Goal: Check status: Check status

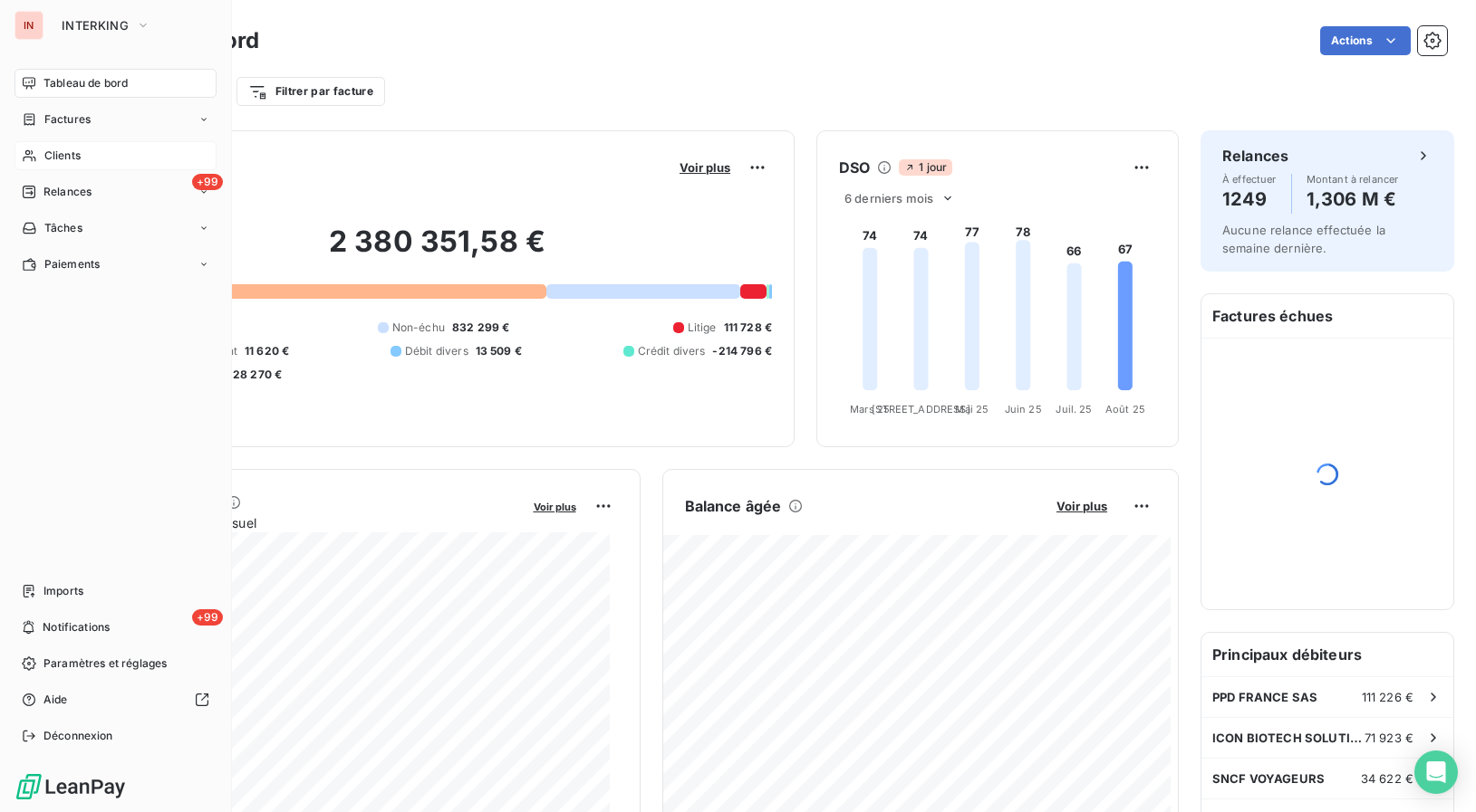
click at [56, 158] on span "Clients" at bounding box center [63, 155] width 37 height 16
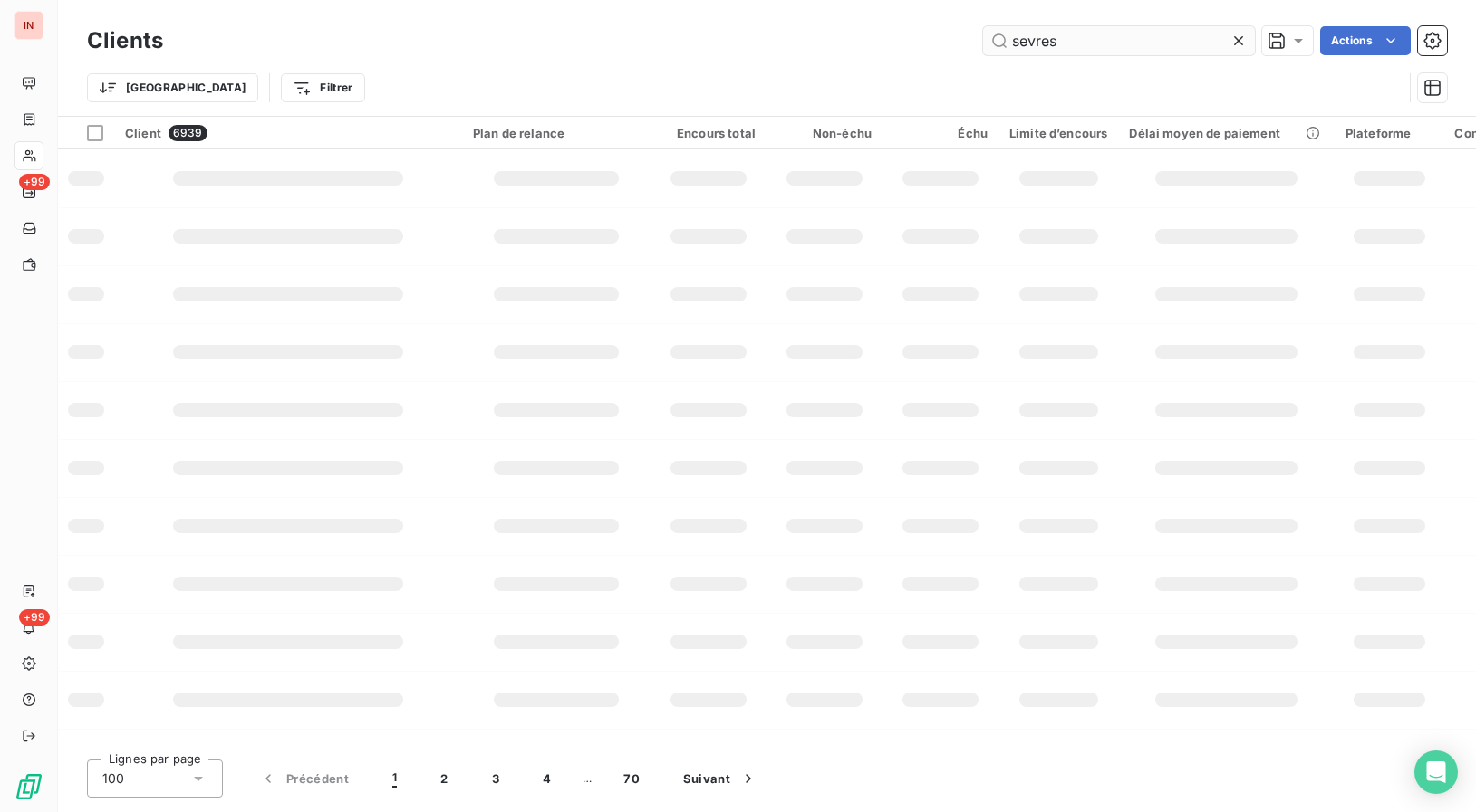
type input "sevres"
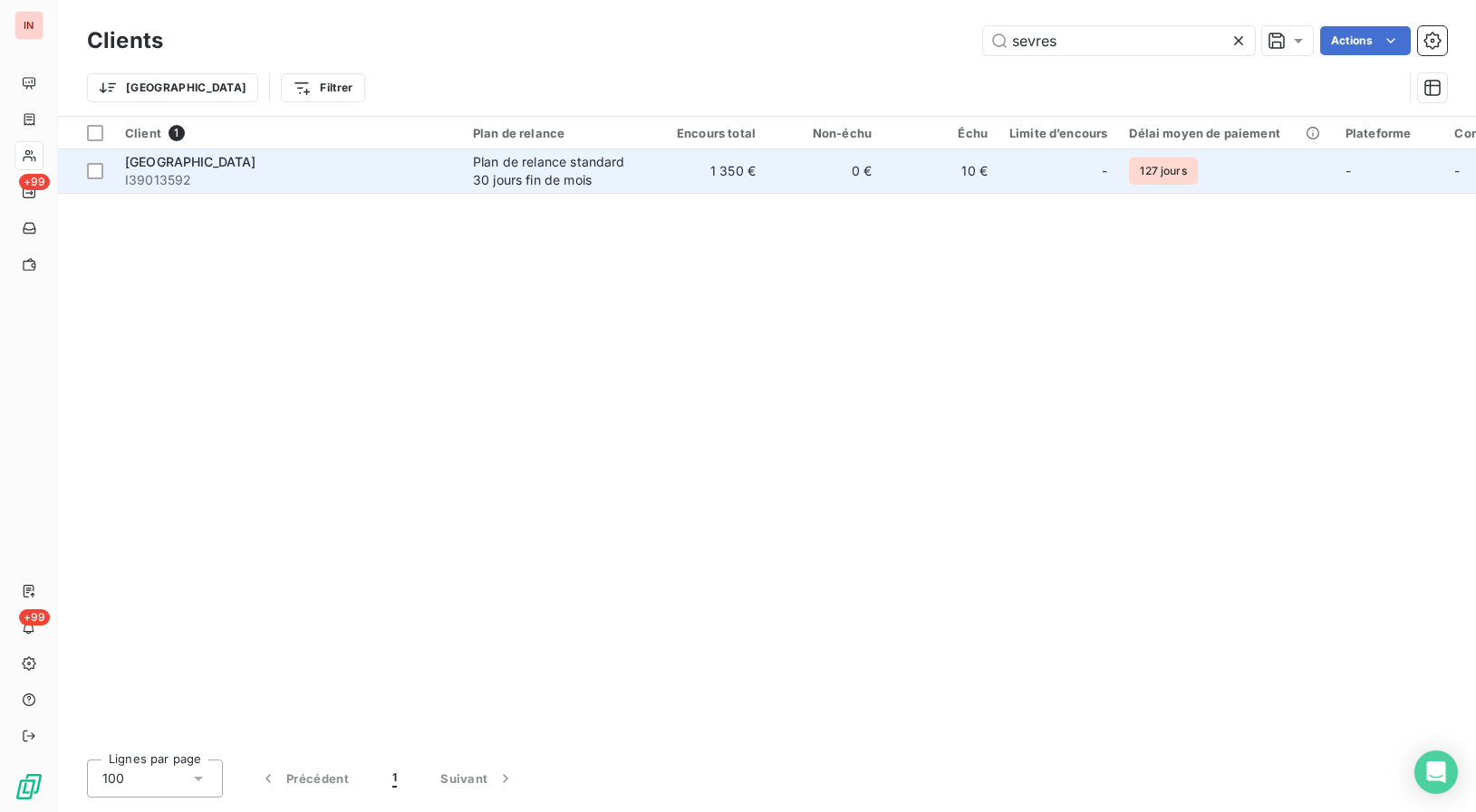
click at [688, 178] on td "1 350 €" at bounding box center [708, 170] width 116 height 43
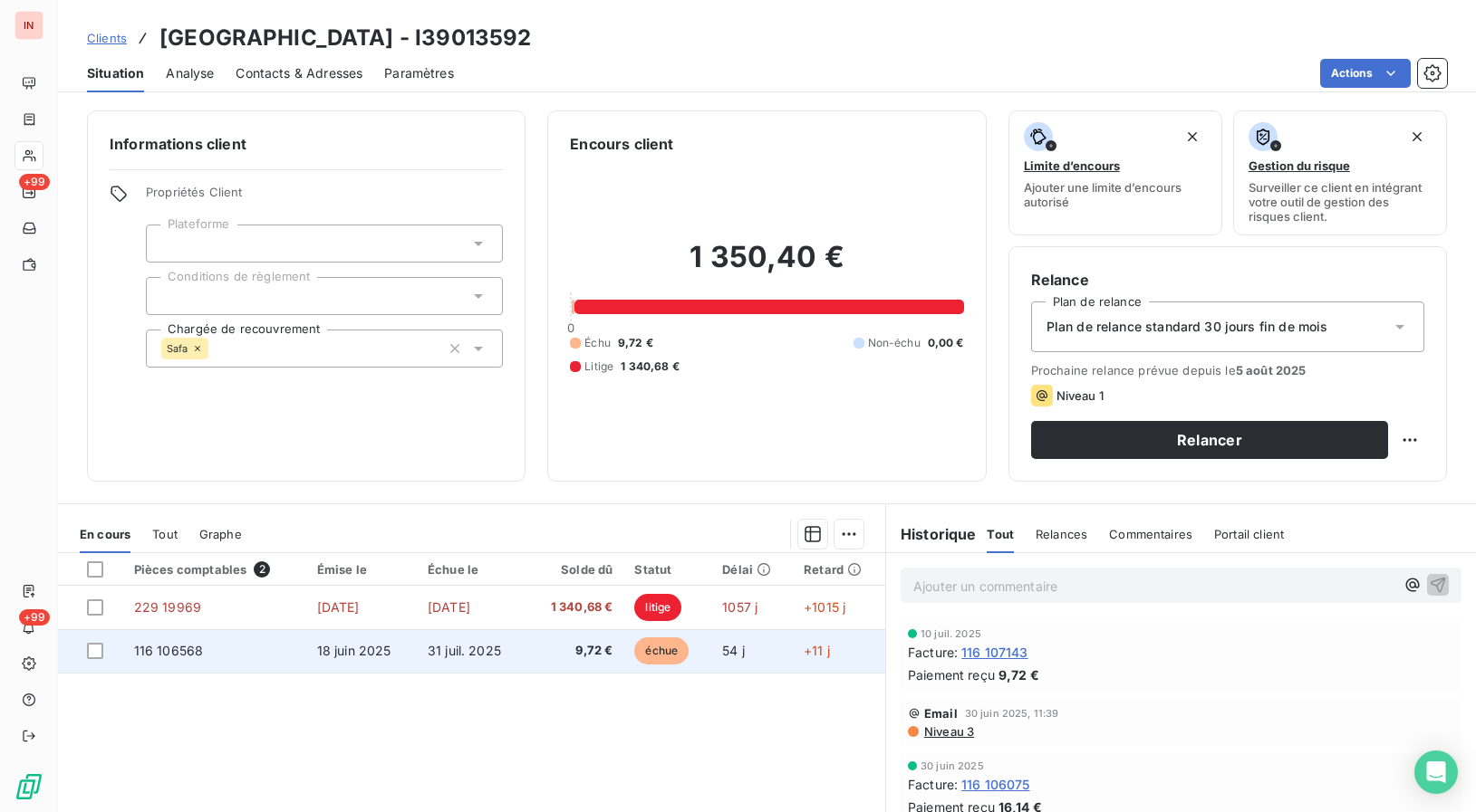
click at [372, 651] on span "18 juin 2025" at bounding box center [354, 651] width 74 height 15
